Goal: Task Accomplishment & Management: Manage account settings

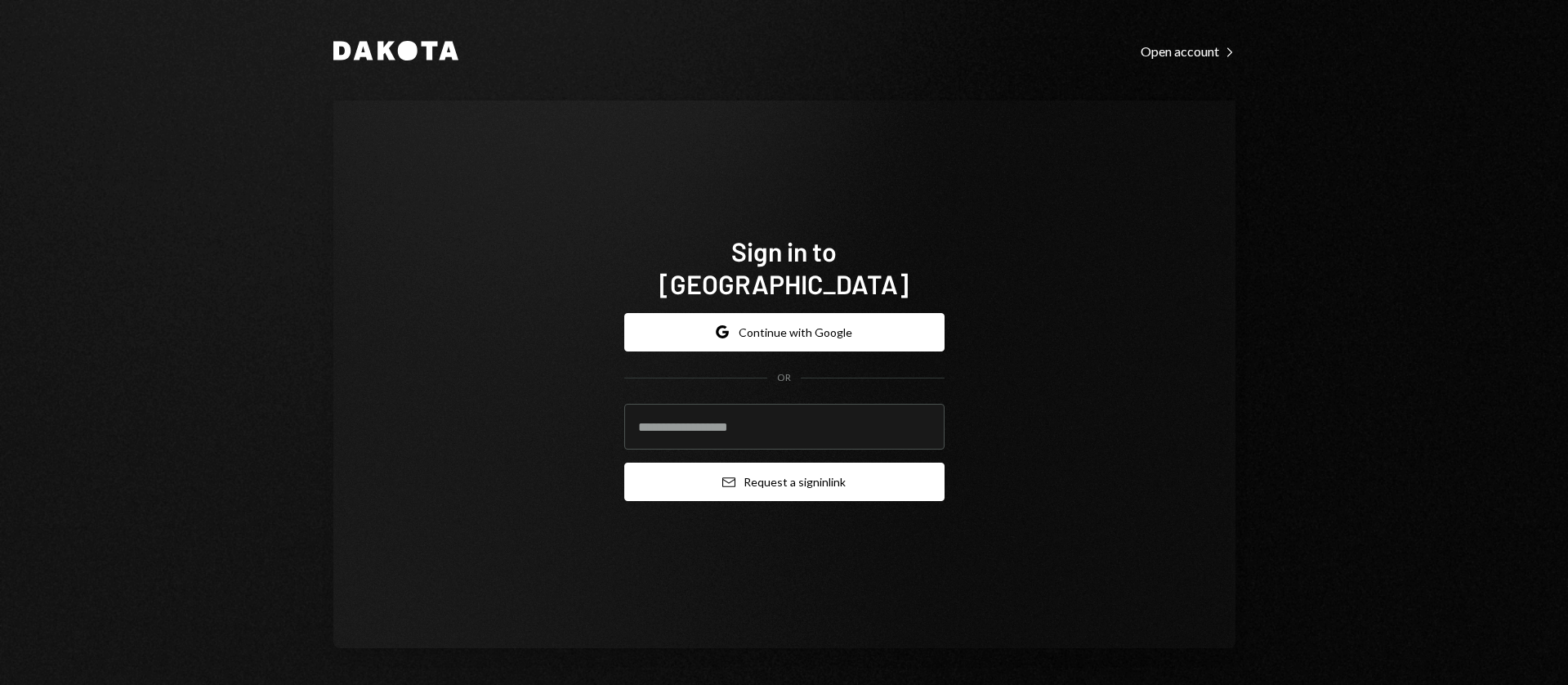
click at [822, 465] on button "Email Request a sign in link" at bounding box center [784, 481] width 320 height 38
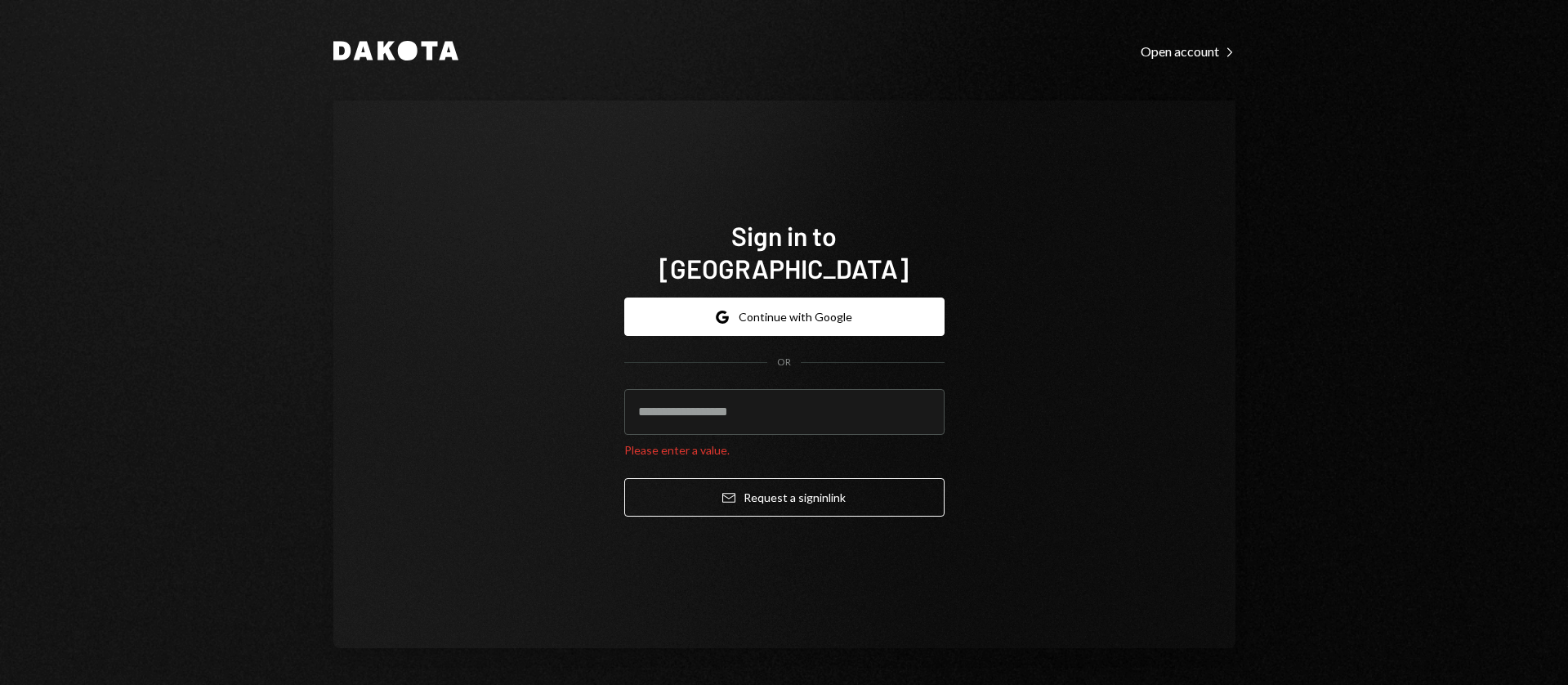
click at [0, 684] on com-1password-button at bounding box center [0, 685] width 0 height 0
click at [830, 389] on input "email" at bounding box center [784, 411] width 320 height 46
click at [0, 684] on com-1password-button at bounding box center [0, 685] width 0 height 0
type input "**********"
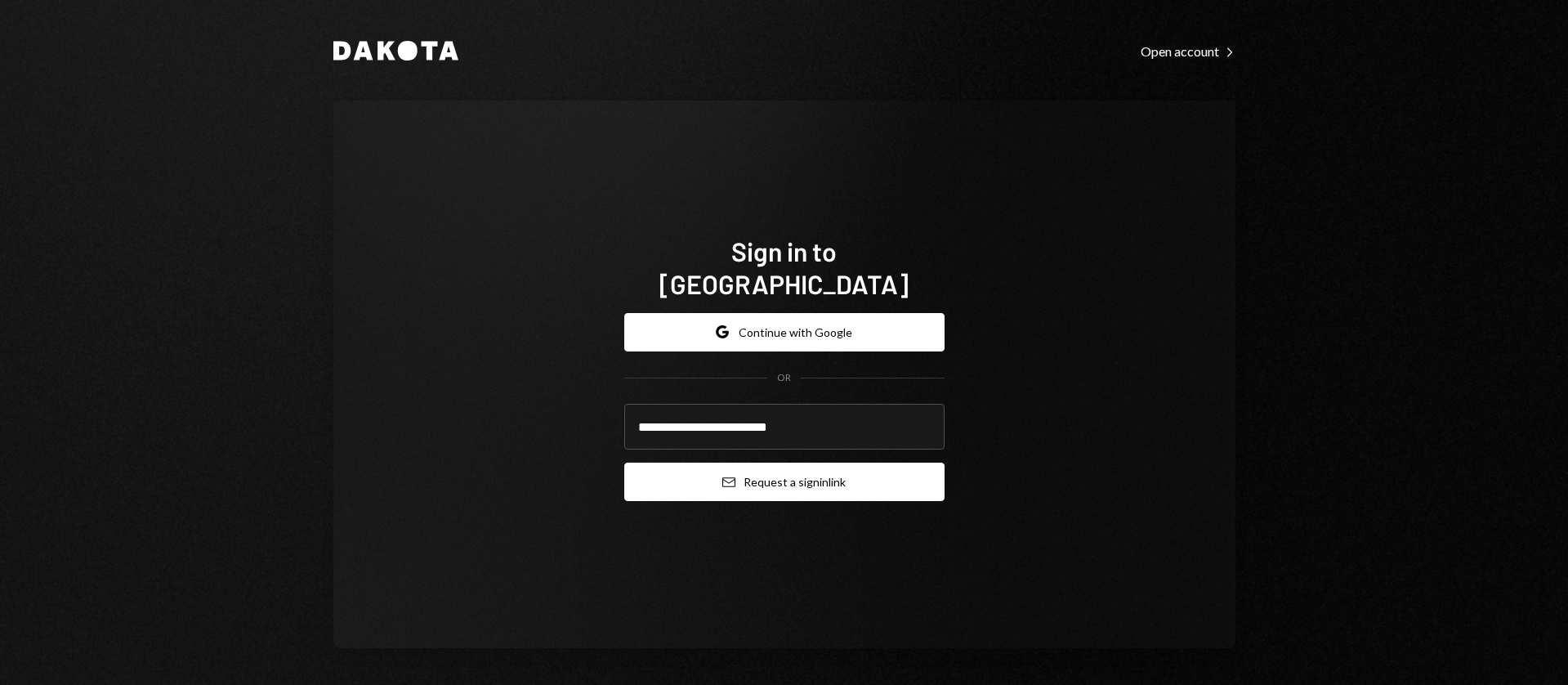
click at [790, 475] on button "Email Request a sign in link" at bounding box center [784, 481] width 320 height 38
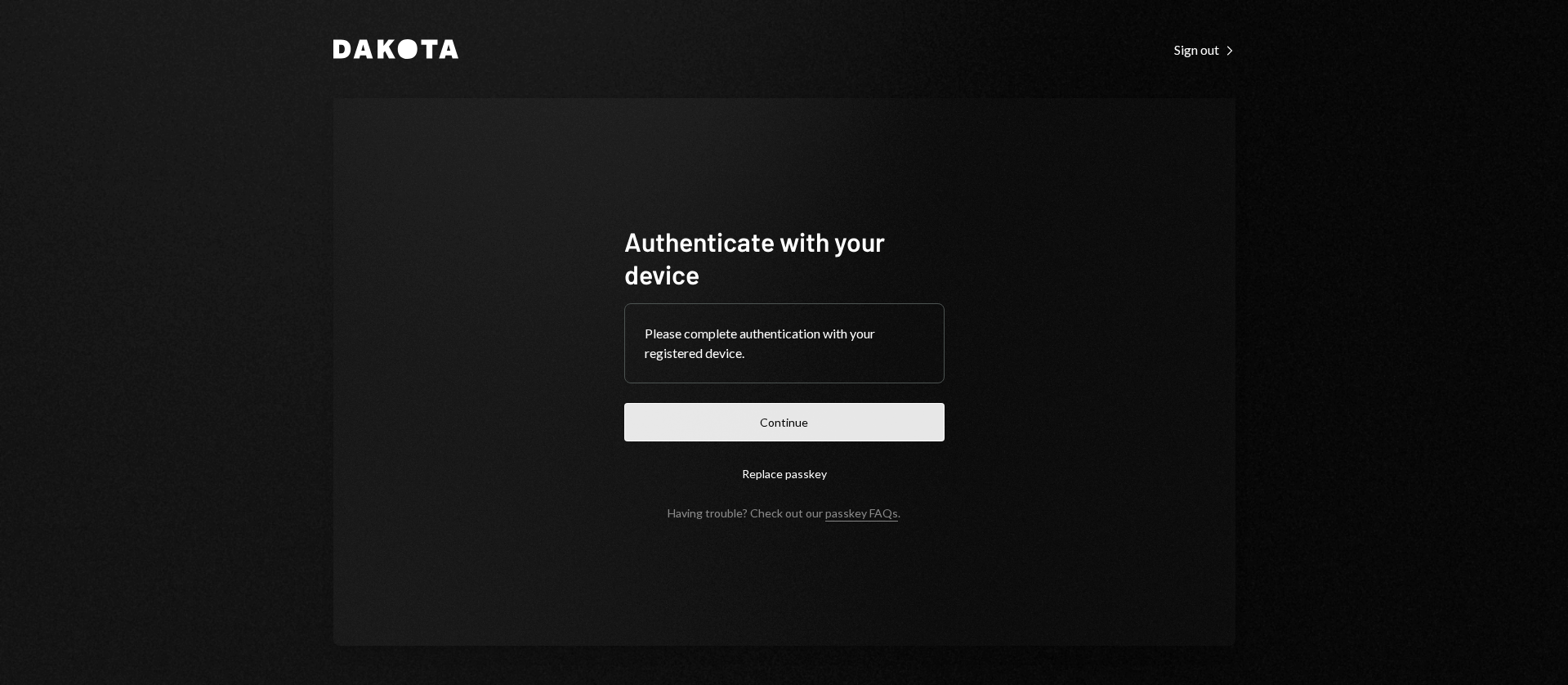
click at [735, 422] on button "Continue" at bounding box center [784, 422] width 320 height 38
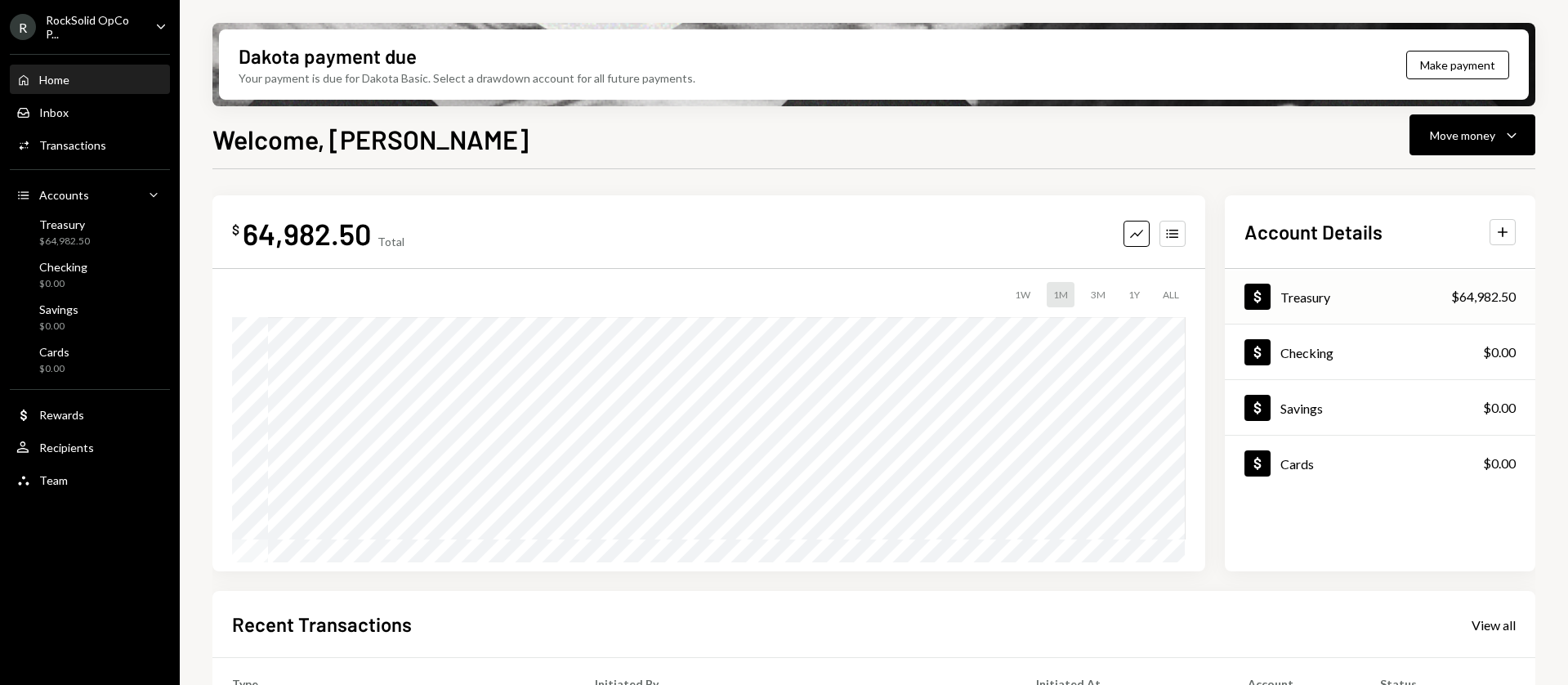
click at [1414, 298] on div "Dollar Treasury $64,982.50" at bounding box center [1379, 297] width 310 height 53
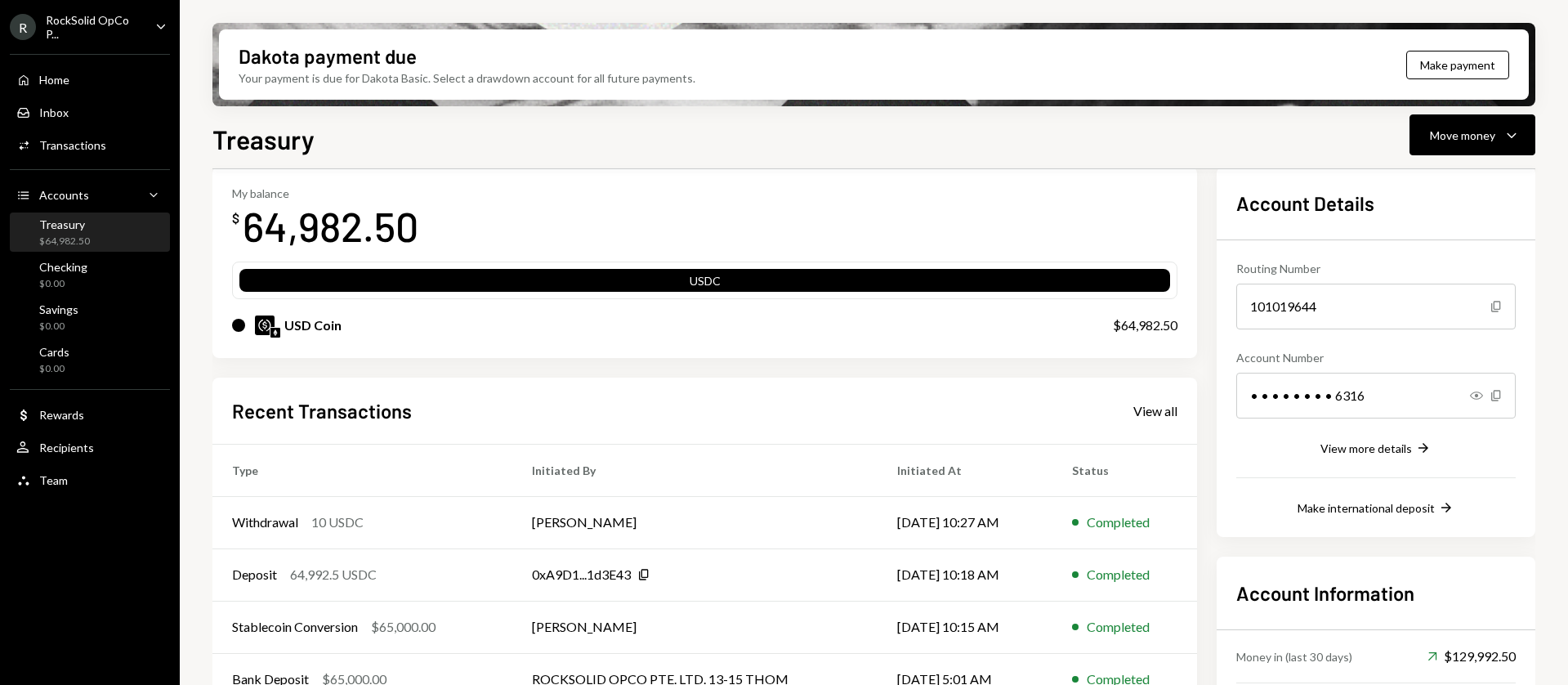
scroll to position [87, 0]
